Goal: Information Seeking & Learning: Learn about a topic

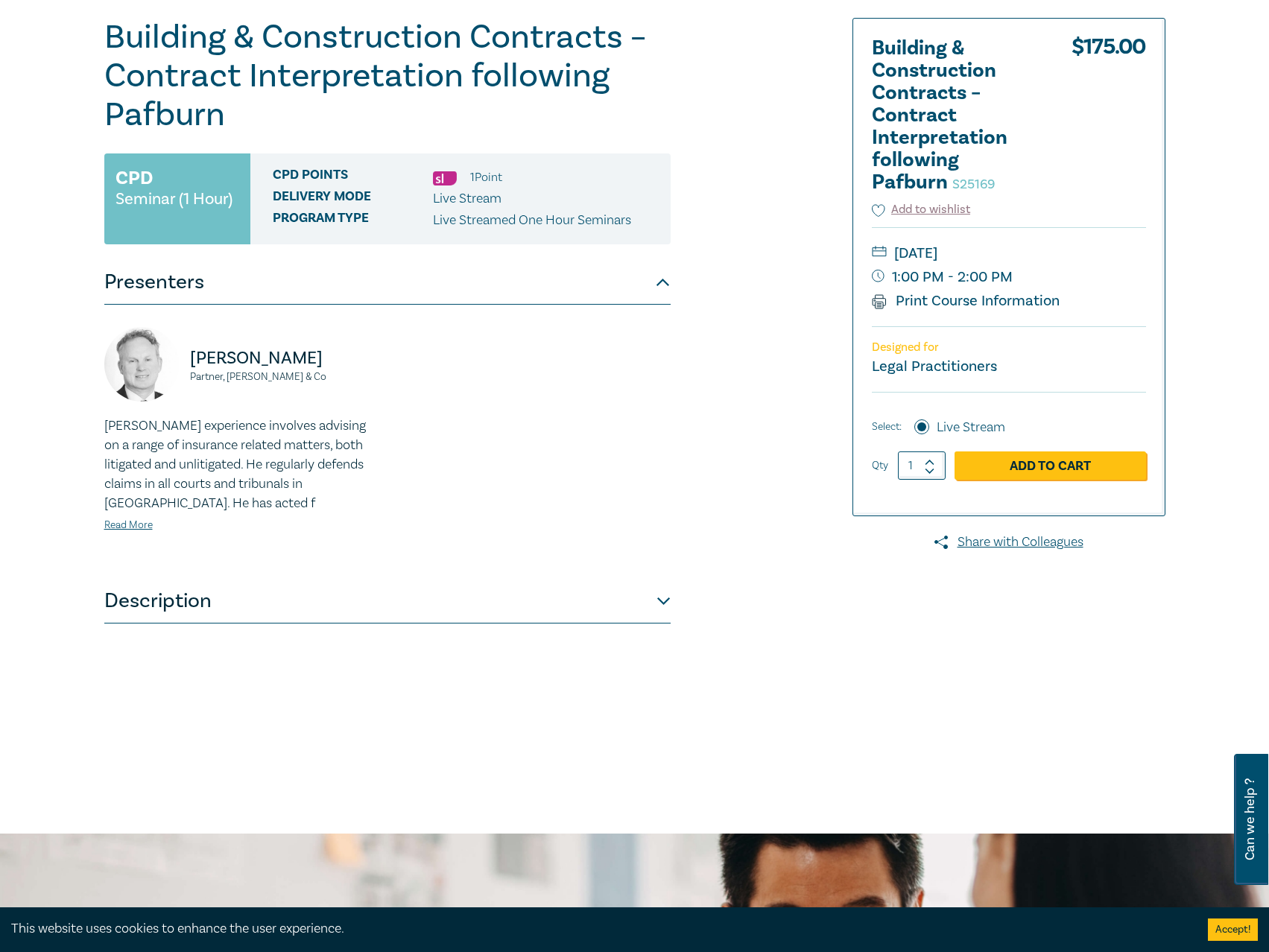
click at [383, 612] on button "Description" at bounding box center [386, 601] width 566 height 44
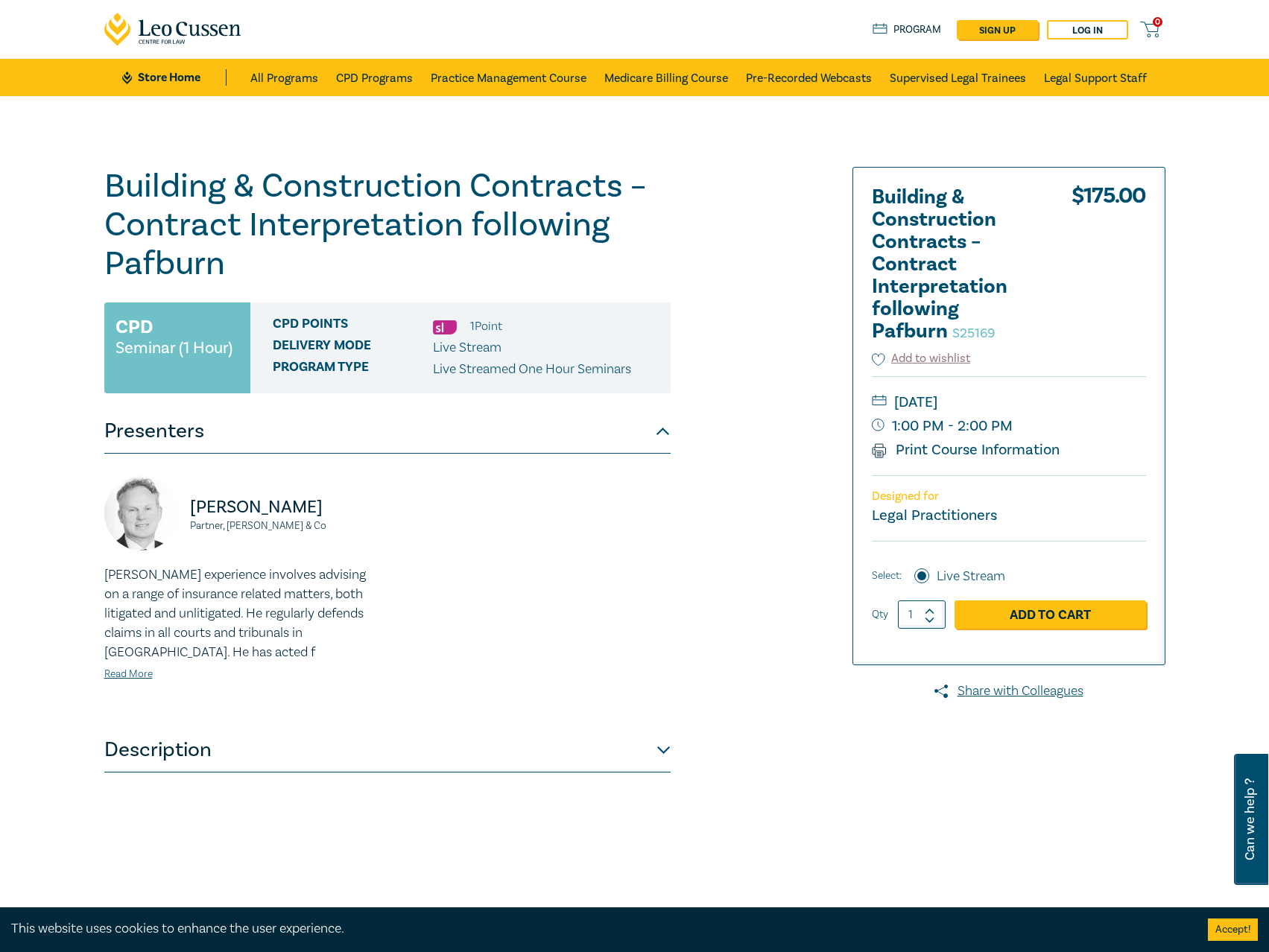
click at [442, 750] on button "Description" at bounding box center [386, 750] width 566 height 44
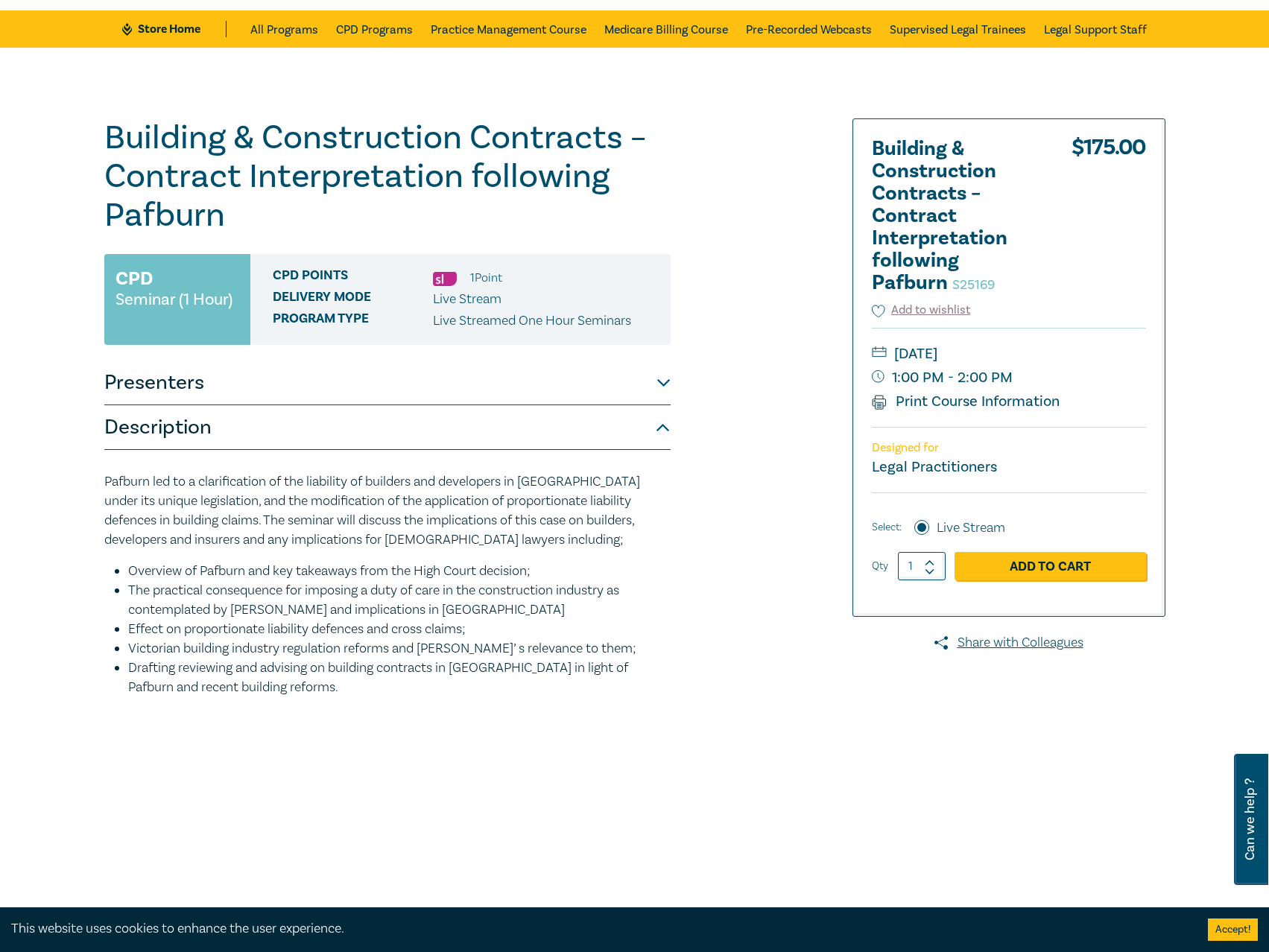
scroll to position [75, 0]
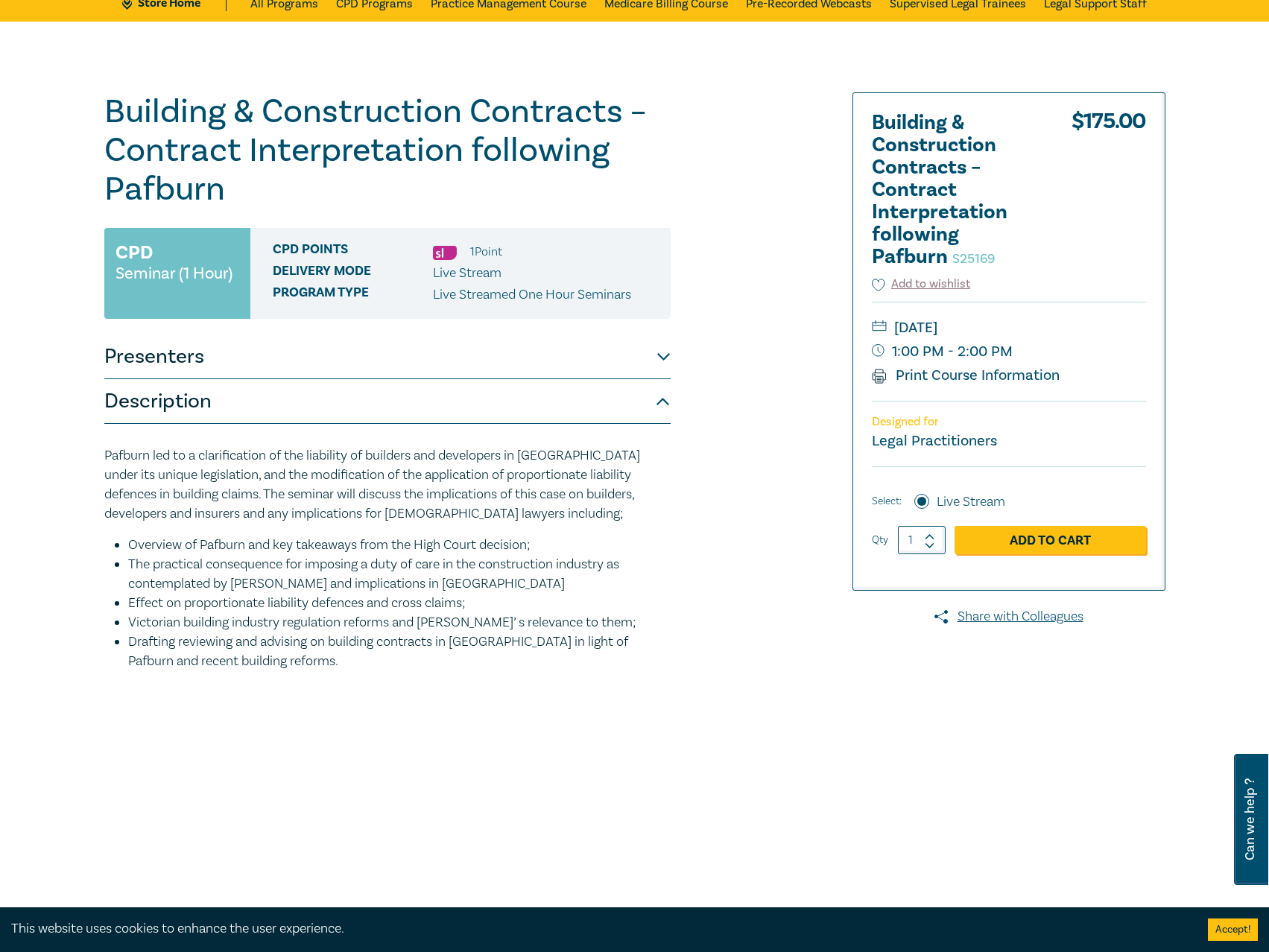
drag, startPoint x: 1263, startPoint y: 876, endPoint x: 298, endPoint y: 91, distance: 1244.0
click at [330, 111] on h1 "Building & Construction Contracts – Contract Interpretation following Pafburn S…" at bounding box center [386, 150] width 566 height 116
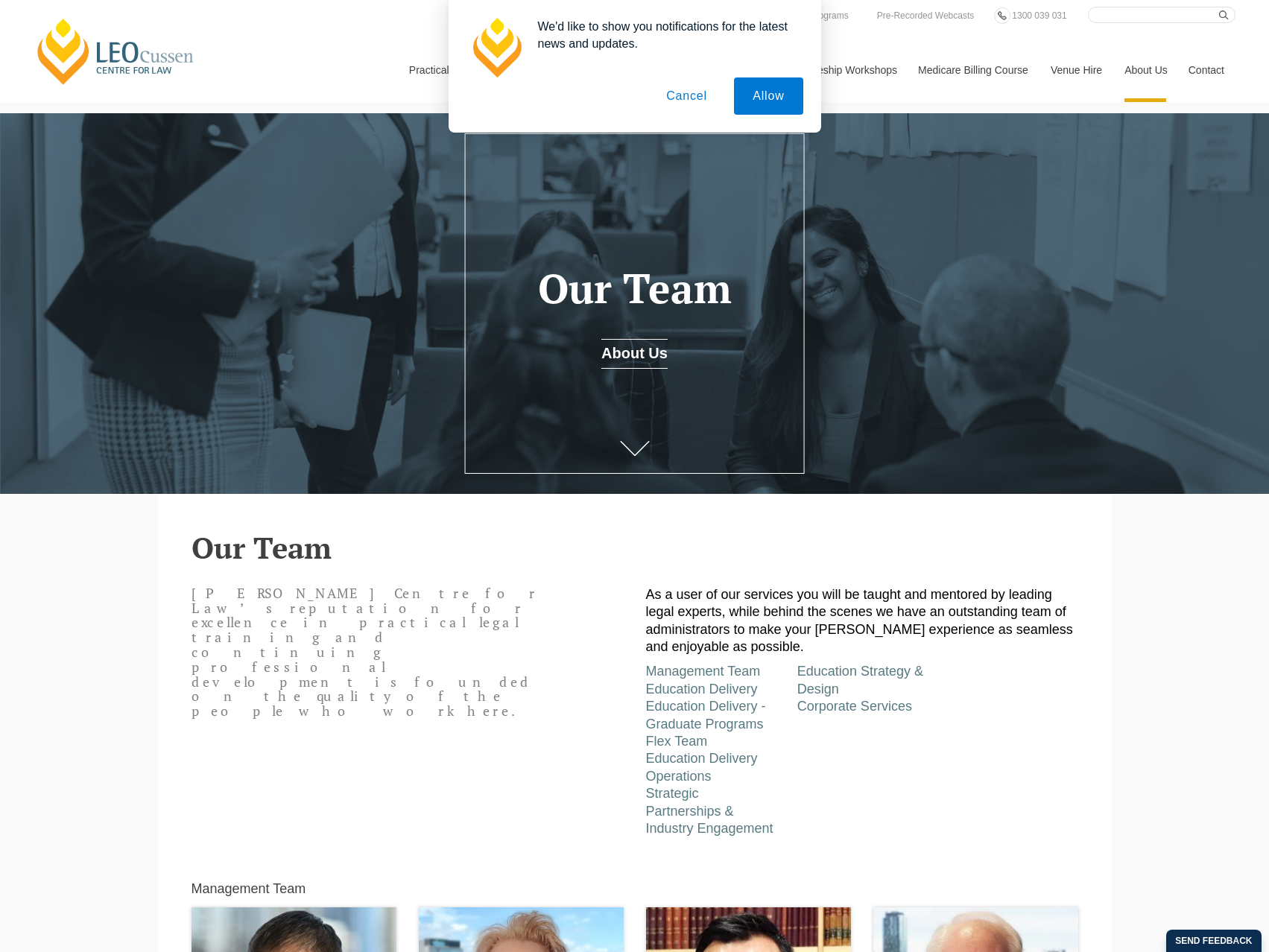
drag, startPoint x: 687, startPoint y: 110, endPoint x: 703, endPoint y: 90, distance: 25.6
click at [688, 110] on button "Cancel" at bounding box center [686, 95] width 78 height 37
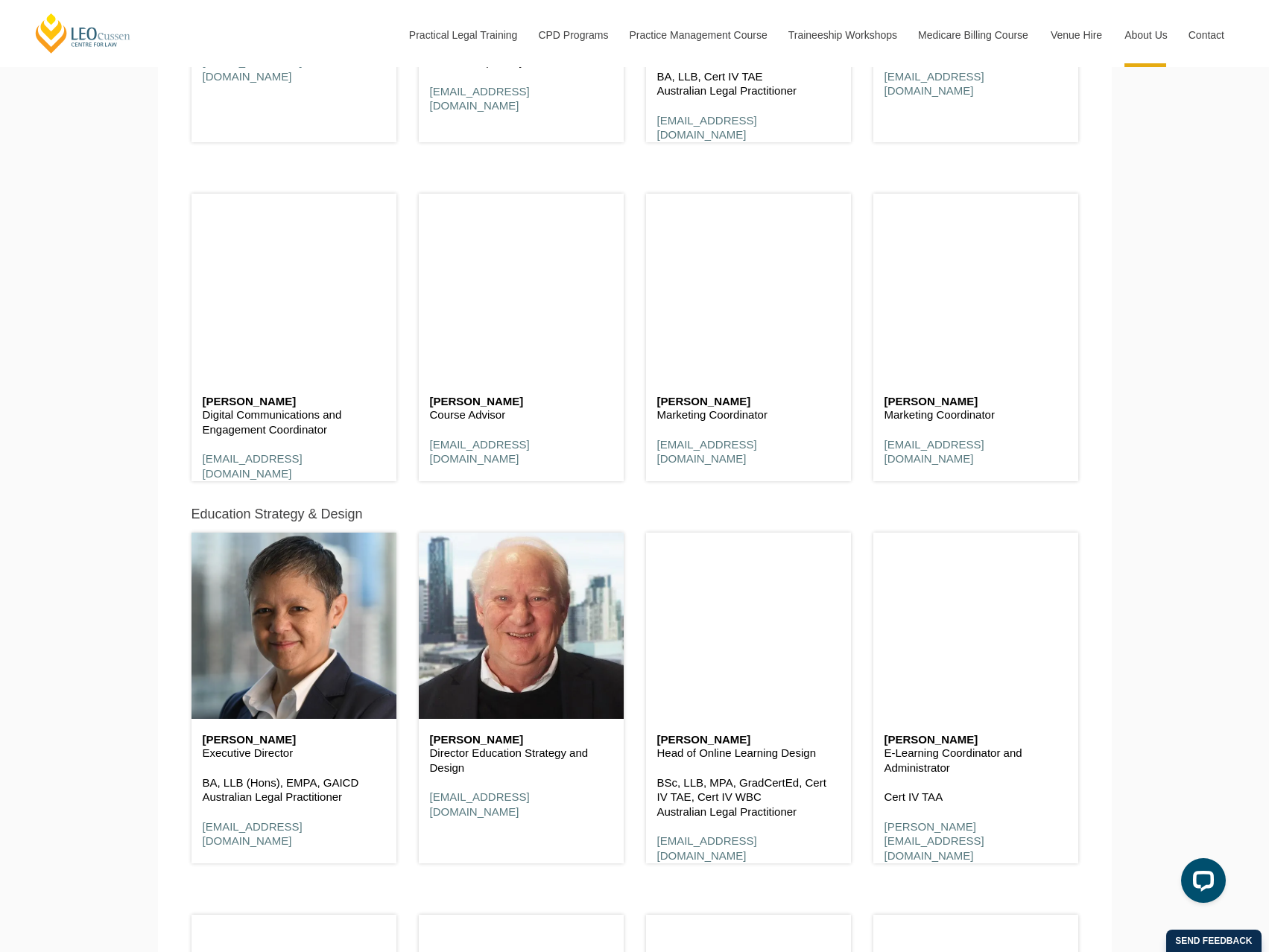
scroll to position [6629, 0]
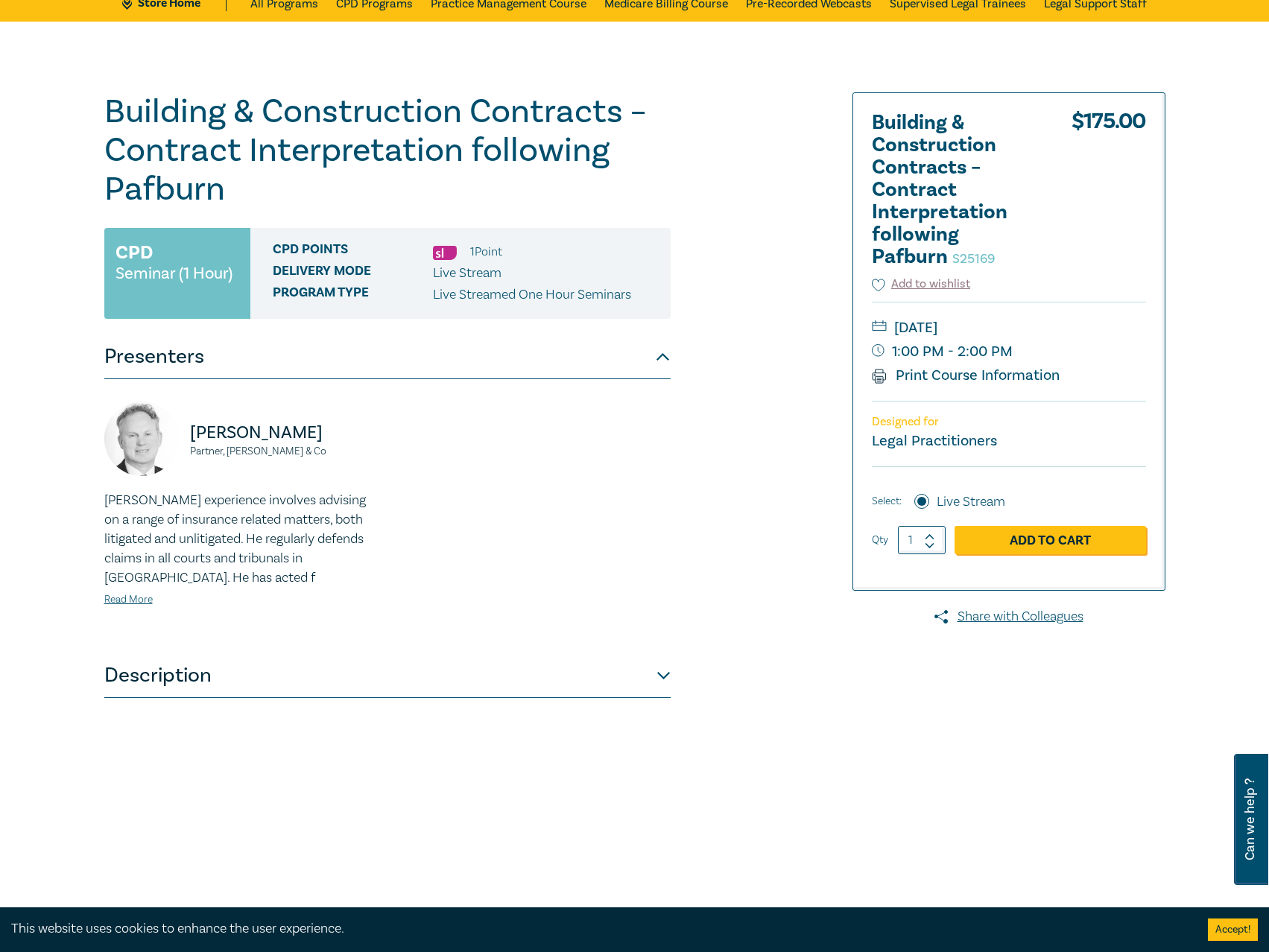
click at [411, 670] on button "Description" at bounding box center [386, 675] width 566 height 44
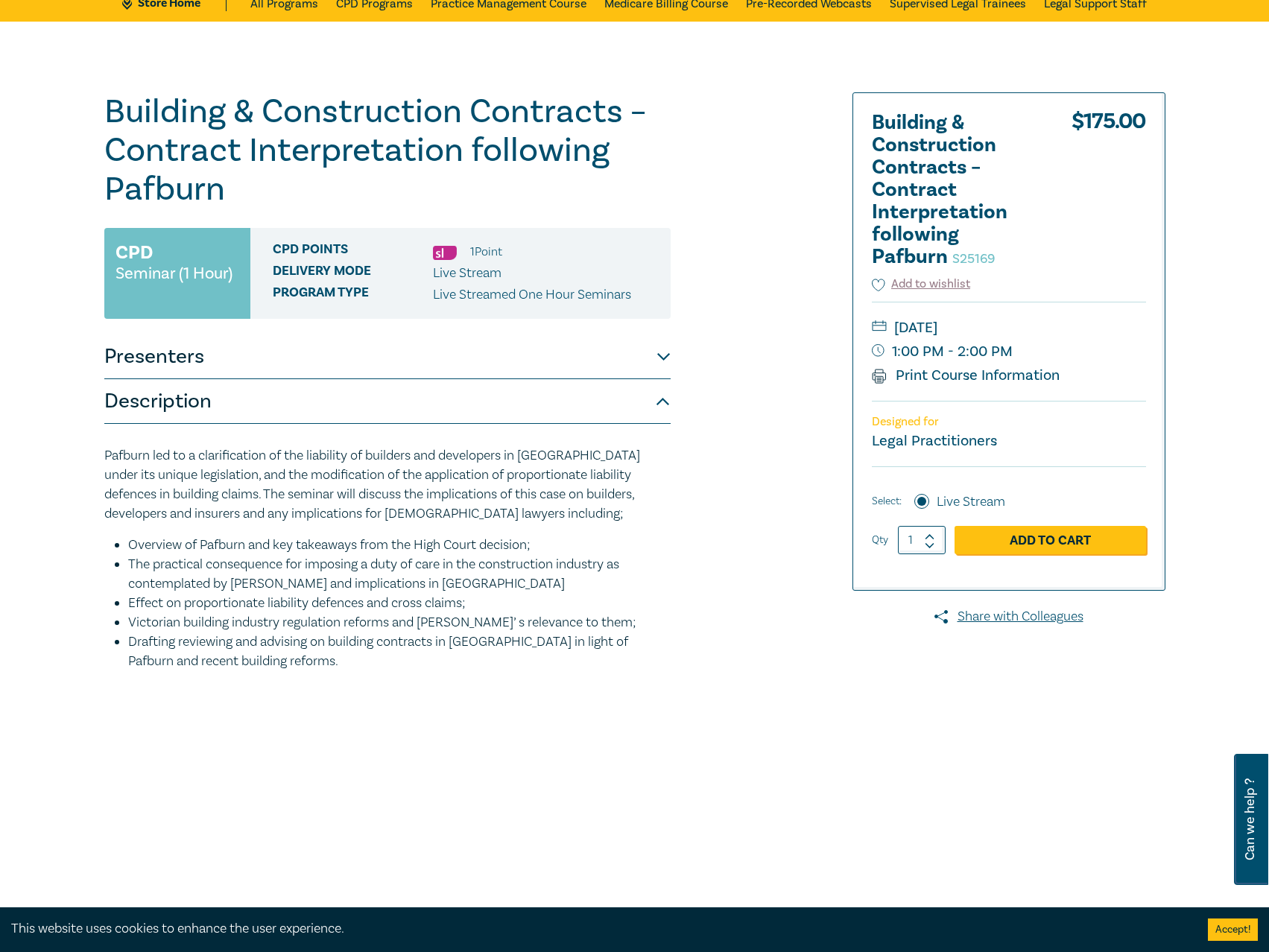
click at [200, 8] on link "Store Home" at bounding box center [174, 2] width 104 height 16
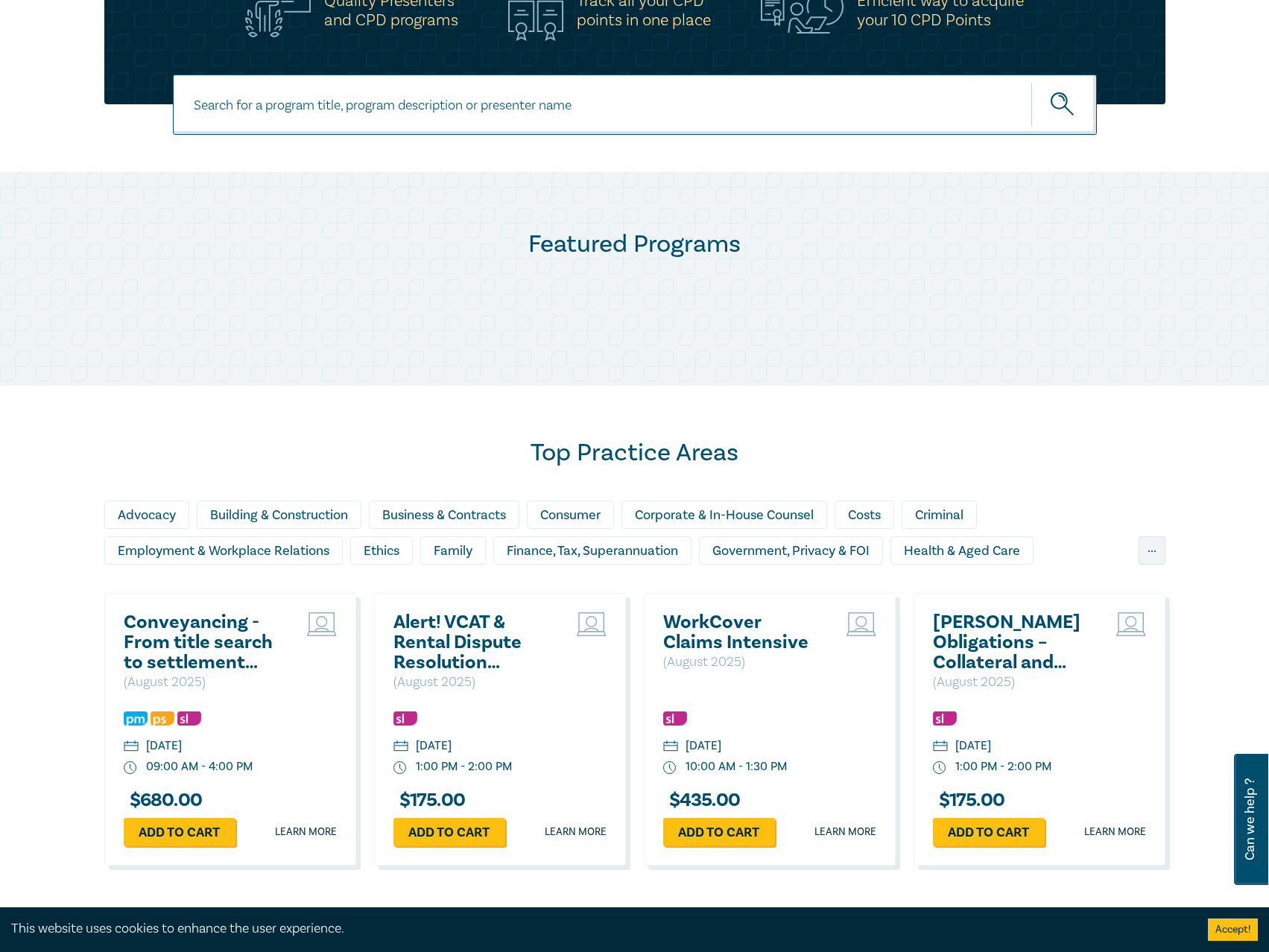
scroll to position [820, 0]
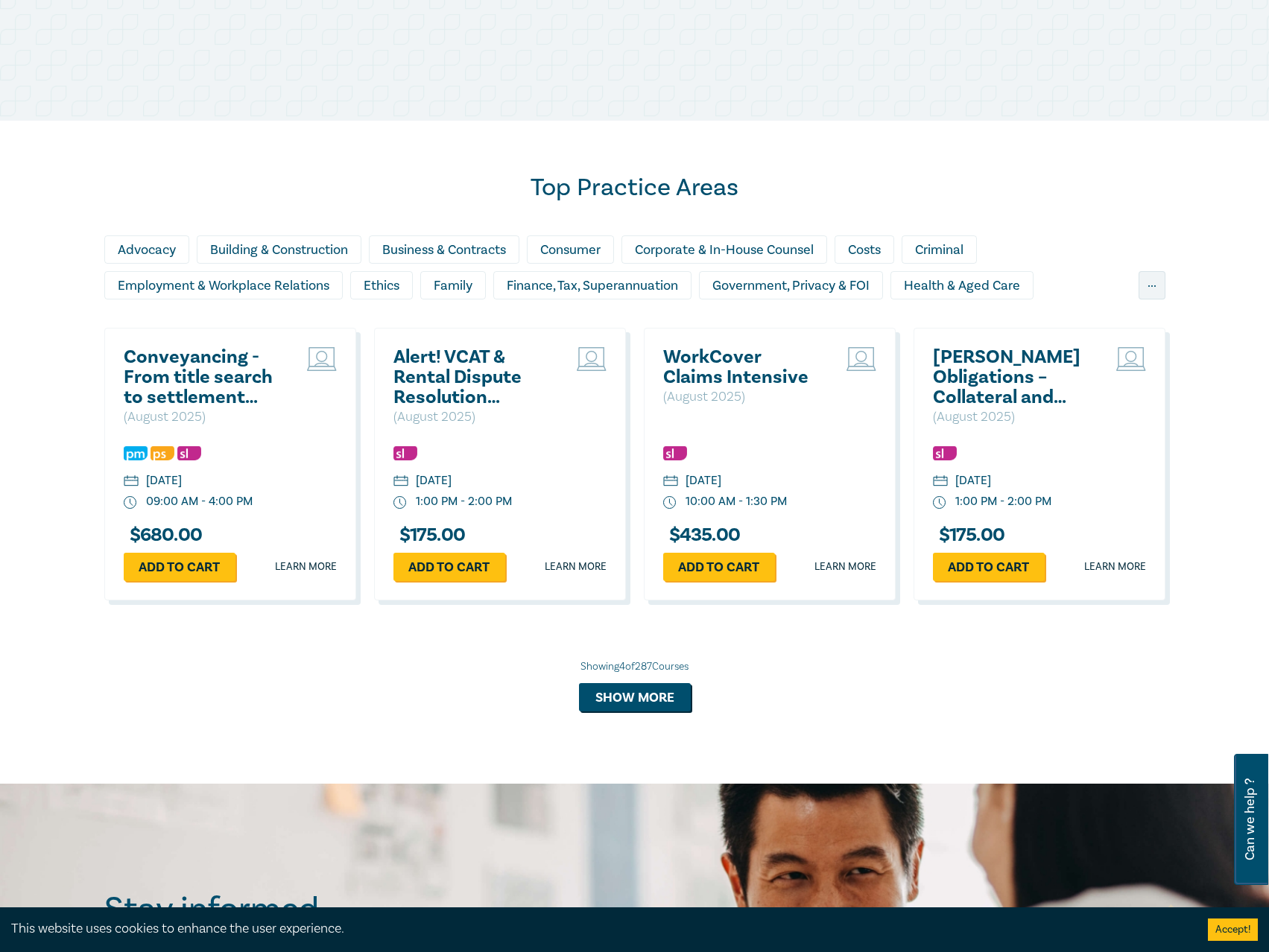
click at [717, 375] on h2 "WorkCover Claims Intensive" at bounding box center [744, 367] width 161 height 41
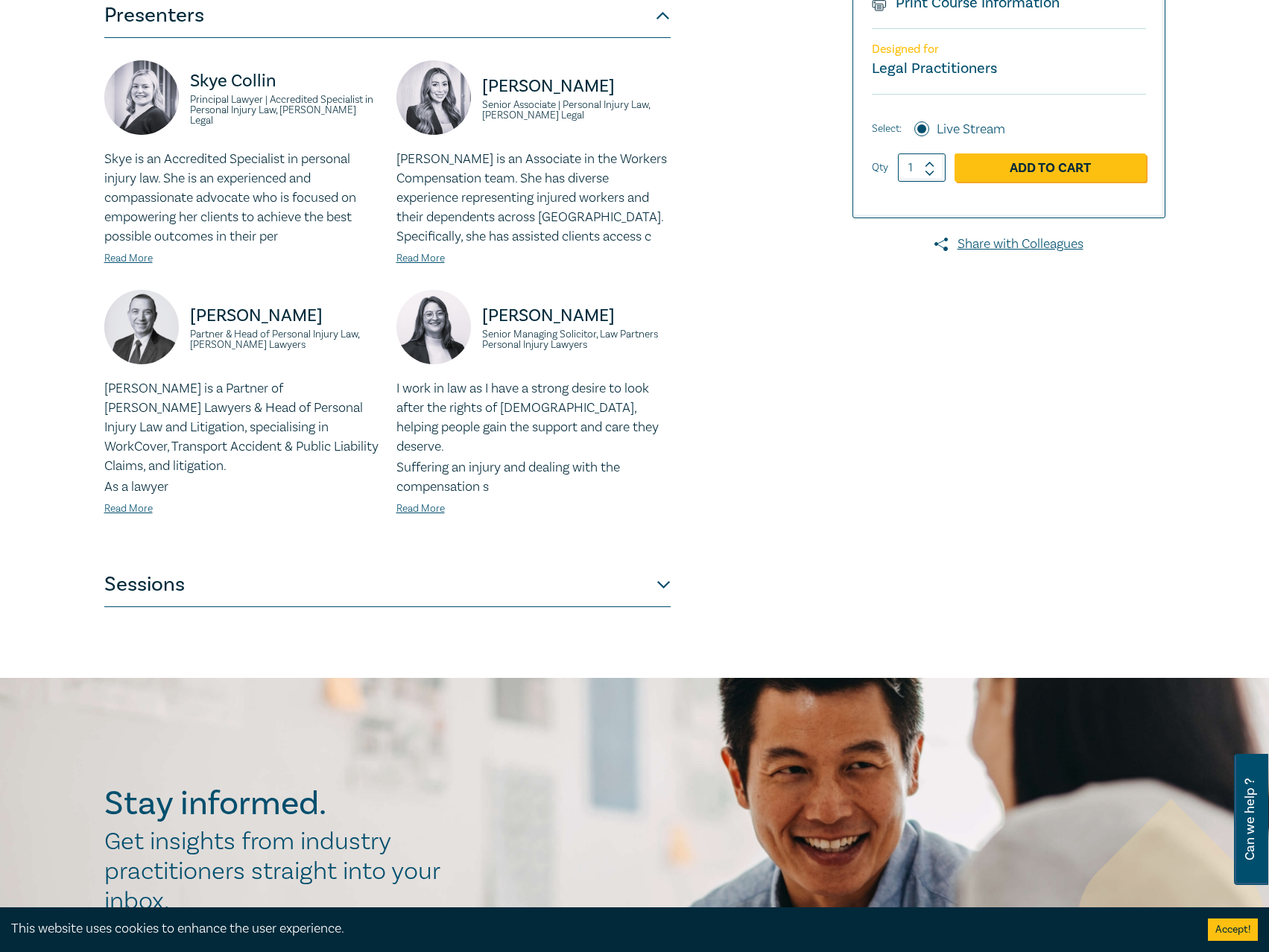
scroll to position [372, 0]
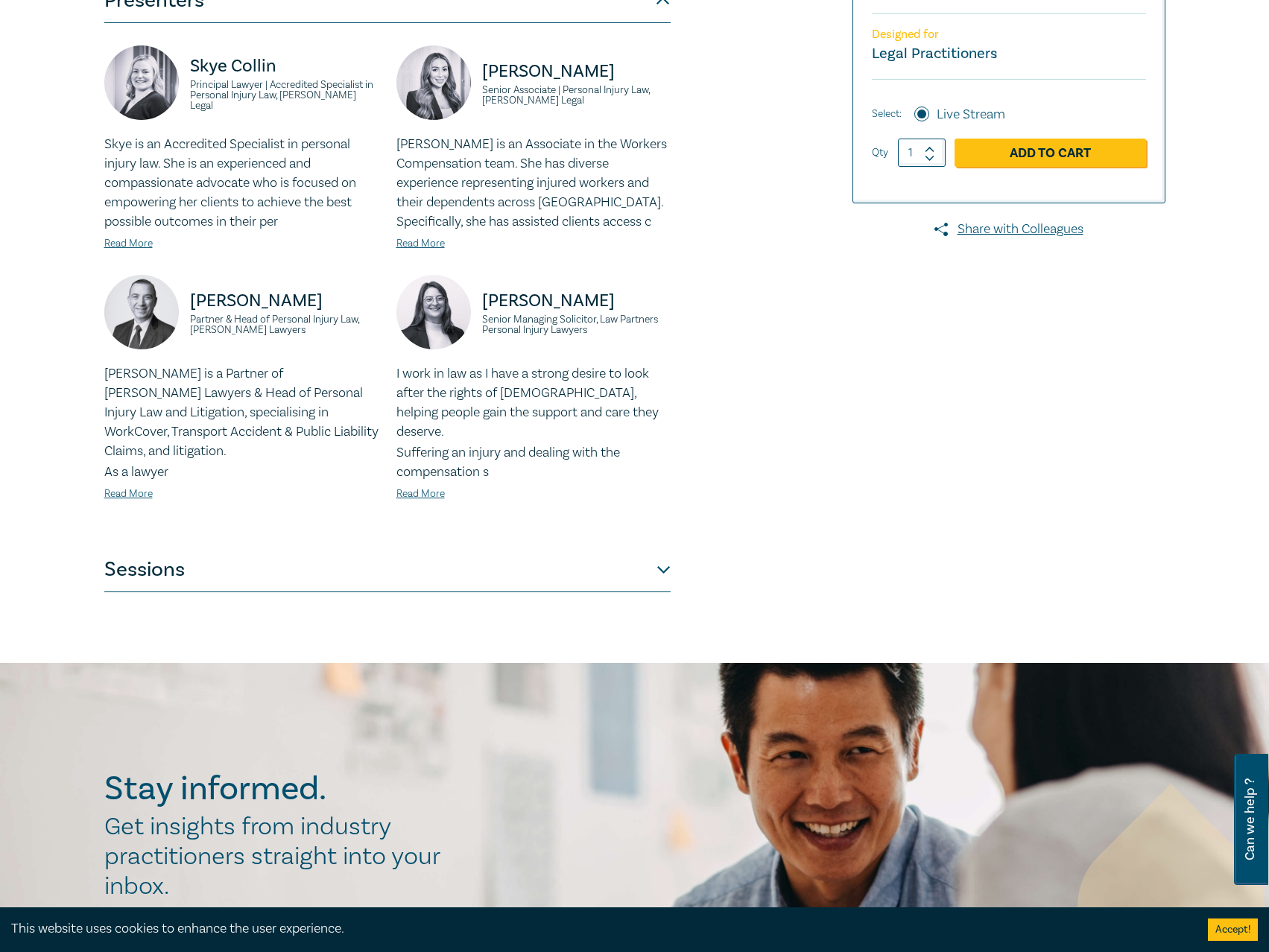
click at [334, 552] on button "Sessions" at bounding box center [386, 570] width 566 height 44
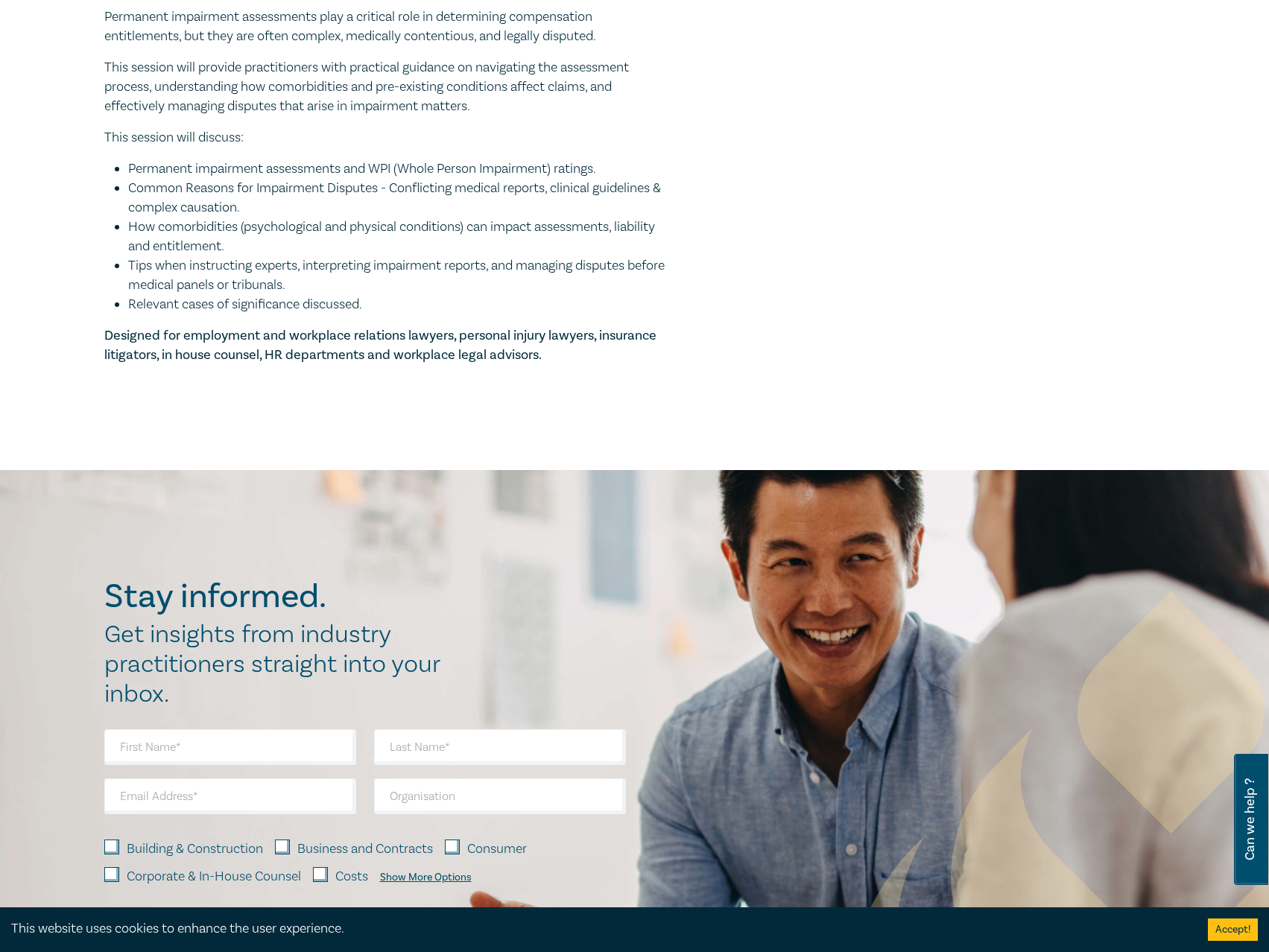
scroll to position [1713, 0]
